Goal: Task Accomplishment & Management: Manage account settings

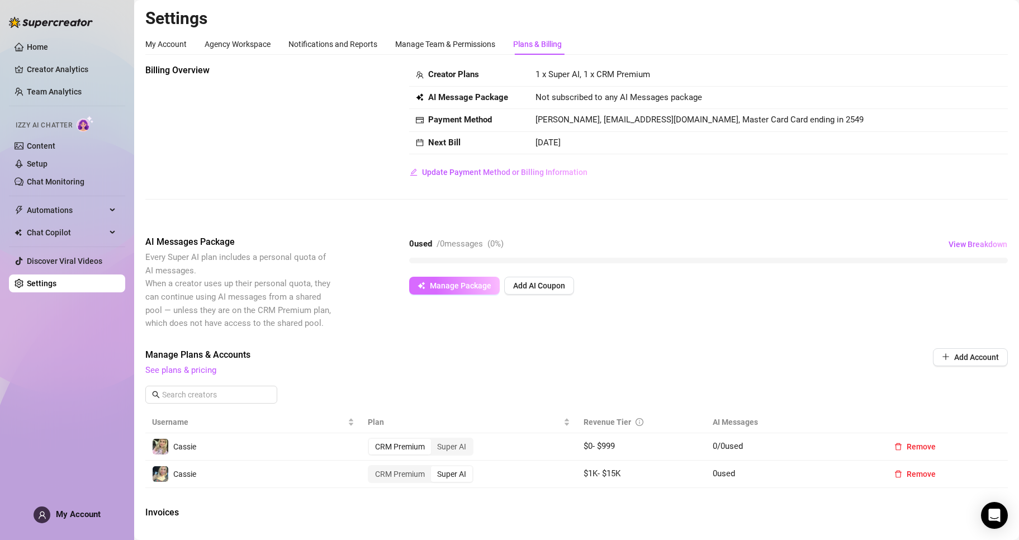
click at [435, 281] on span "Manage Package" at bounding box center [460, 285] width 61 height 9
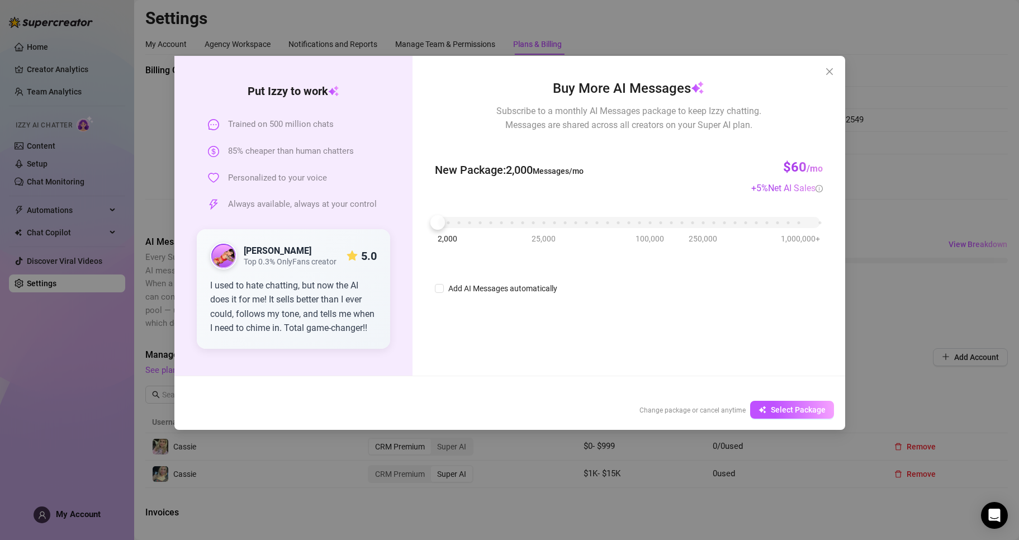
click at [958, 141] on div "Put [PERSON_NAME] to work Trained on 500 million chats 85% cheaper than human c…" at bounding box center [509, 270] width 1019 height 540
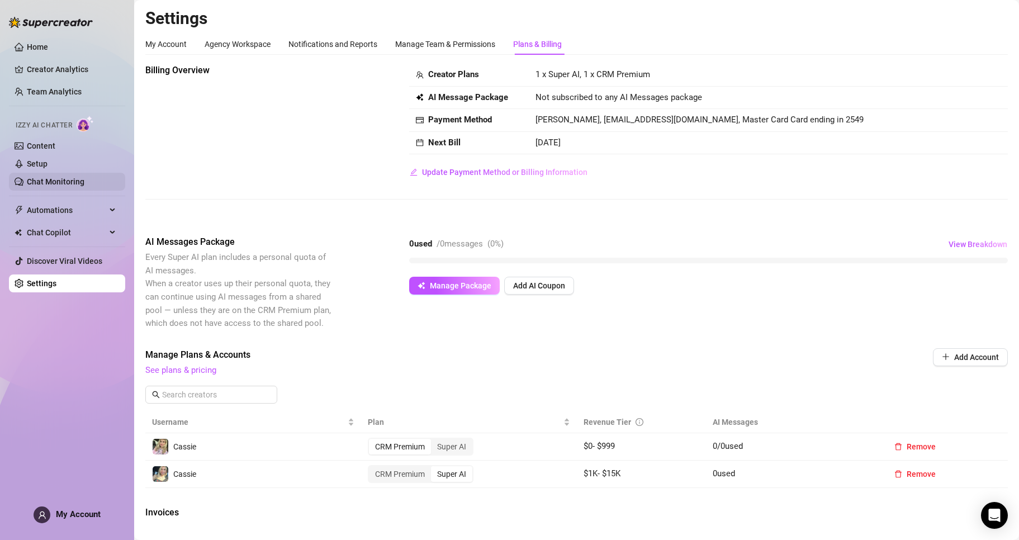
click at [72, 179] on link "Chat Monitoring" at bounding box center [56, 181] width 58 height 9
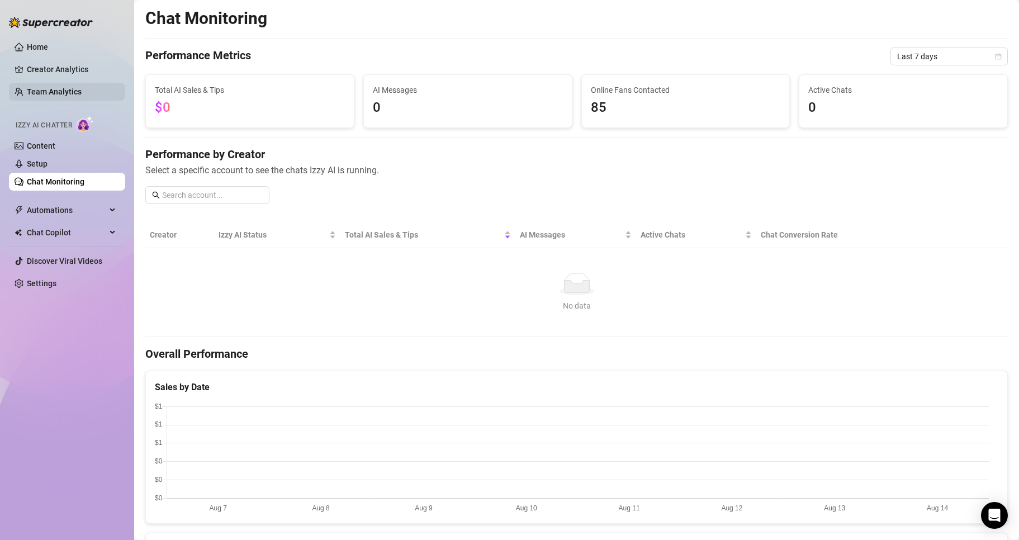
click at [58, 87] on link "Team Analytics" at bounding box center [54, 91] width 55 height 9
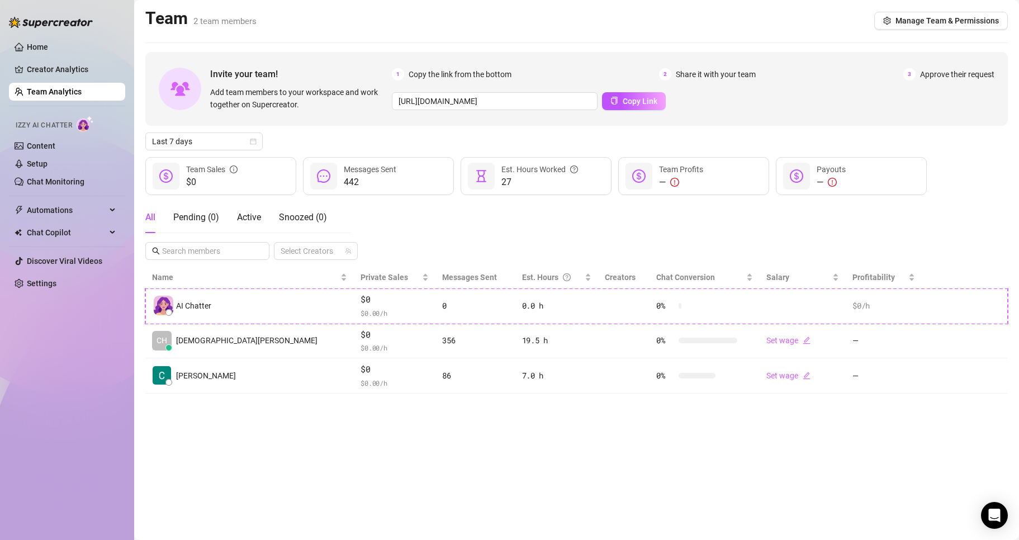
click at [45, 60] on ul "Home Creator Analytics Team Analytics Izzy AI Chatter Content Setup Chat Monito…" at bounding box center [67, 165] width 116 height 263
click at [52, 67] on link "Creator Analytics" at bounding box center [71, 69] width 89 height 18
